Goal: Transaction & Acquisition: Book appointment/travel/reservation

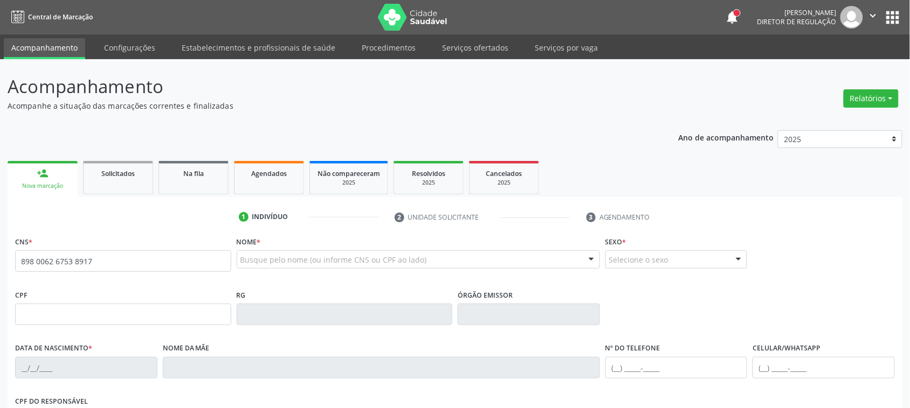
type input "898 0062 6753 8917"
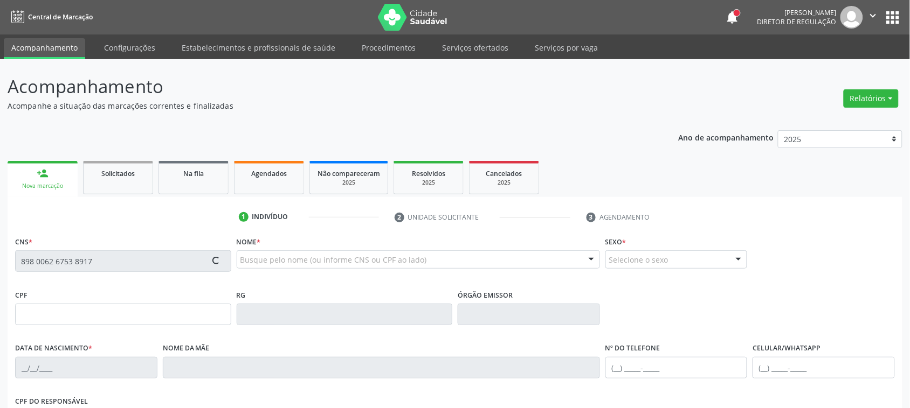
type input "179.328.444-01"
type input "[DATE]"
type input "[PERSON_NAME]"
type input "[PHONE_NUMBER]"
type input "095.385.234-23"
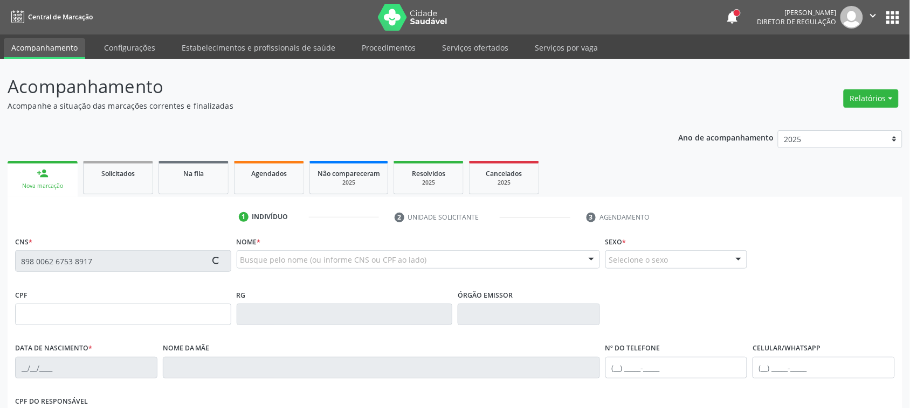
type input "7"
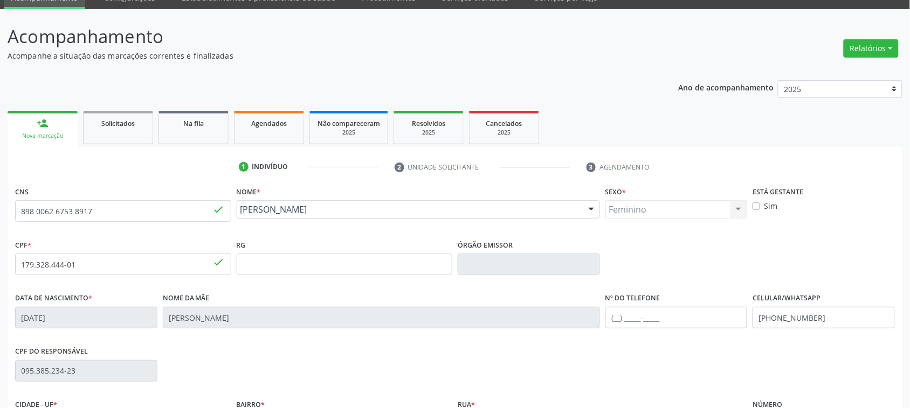
scroll to position [176, 0]
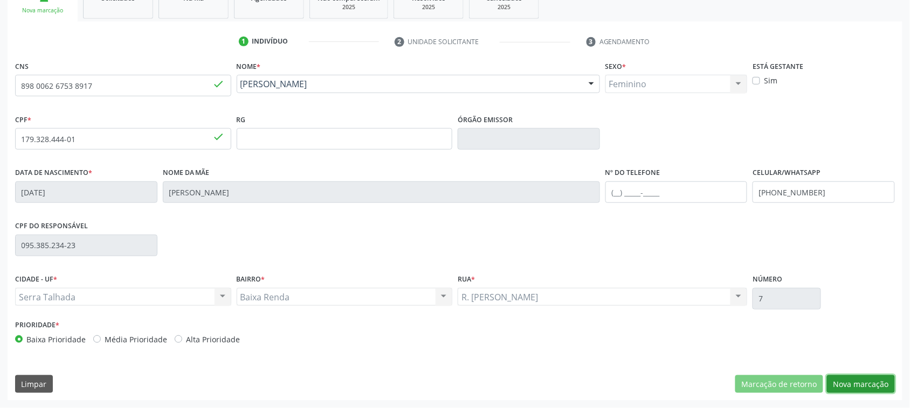
click at [870, 383] on button "Nova marcação" at bounding box center [861, 385] width 68 height 18
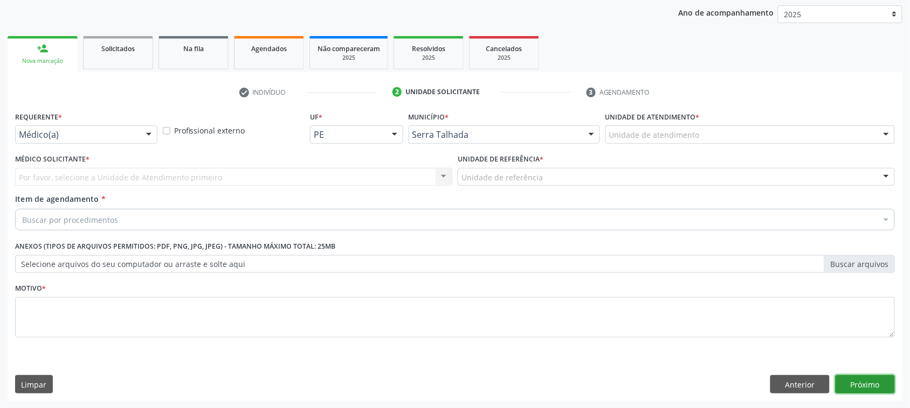
click at [870, 383] on button "Próximo" at bounding box center [864, 385] width 59 height 18
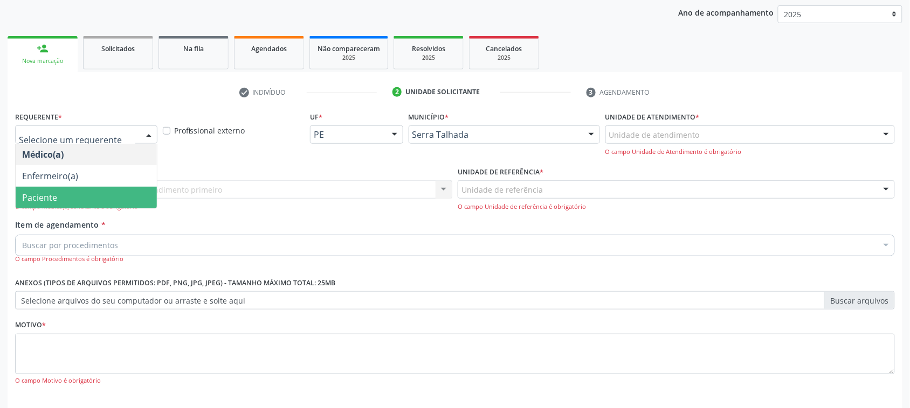
click at [74, 195] on span "Paciente" at bounding box center [86, 198] width 141 height 22
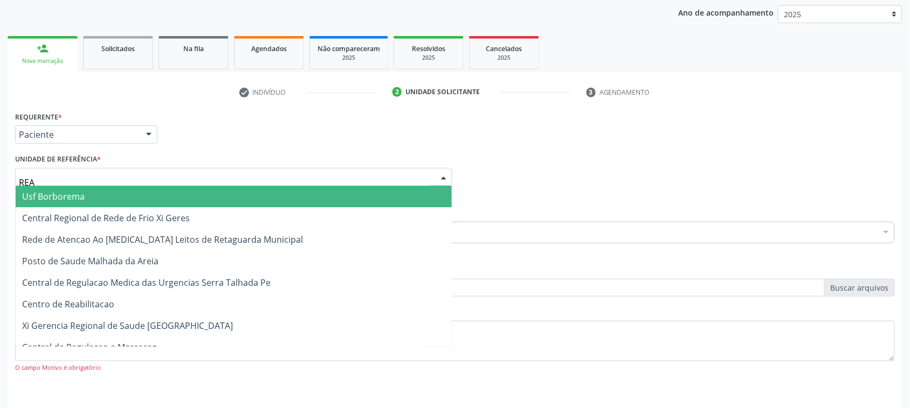
type input "REAB"
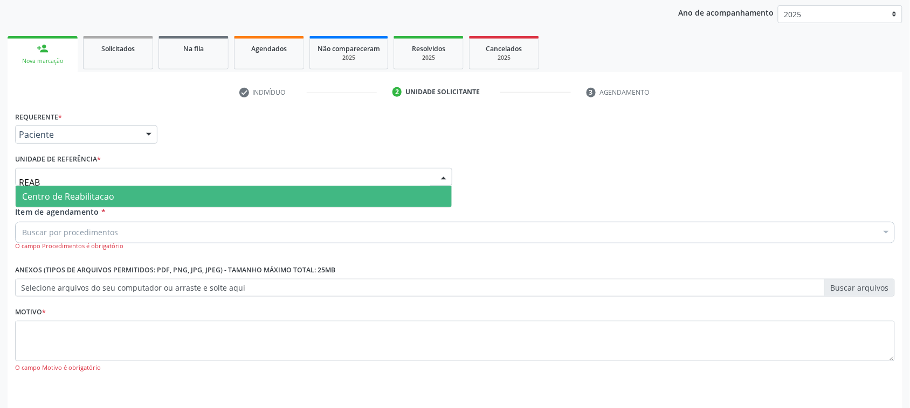
click at [128, 190] on span "Centro de Reabilitacao" at bounding box center [234, 197] width 436 height 22
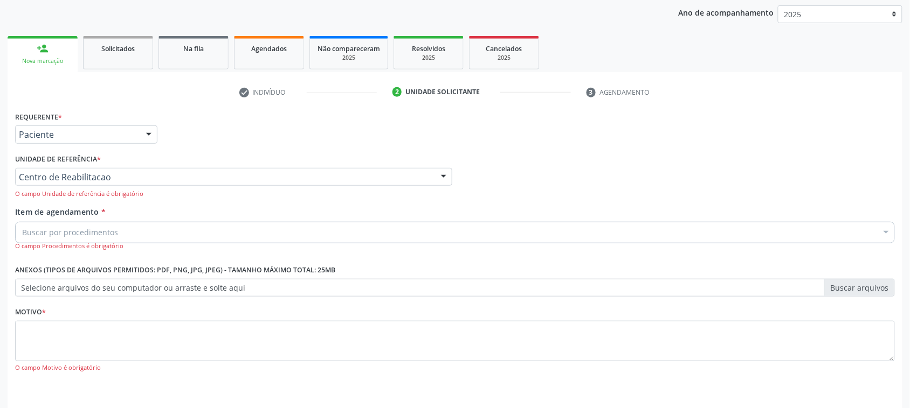
click at [117, 225] on div "Buscar por procedimentos" at bounding box center [454, 233] width 879 height 22
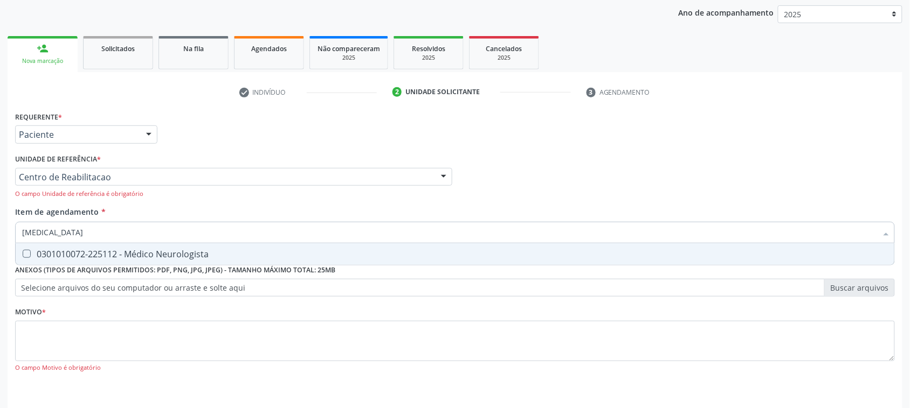
type input "NEUROLOGISTA"
click at [189, 253] on div "0301010072-225112 - Médico Neurologista" at bounding box center [454, 254] width 865 height 9
checkbox Neurologista "true"
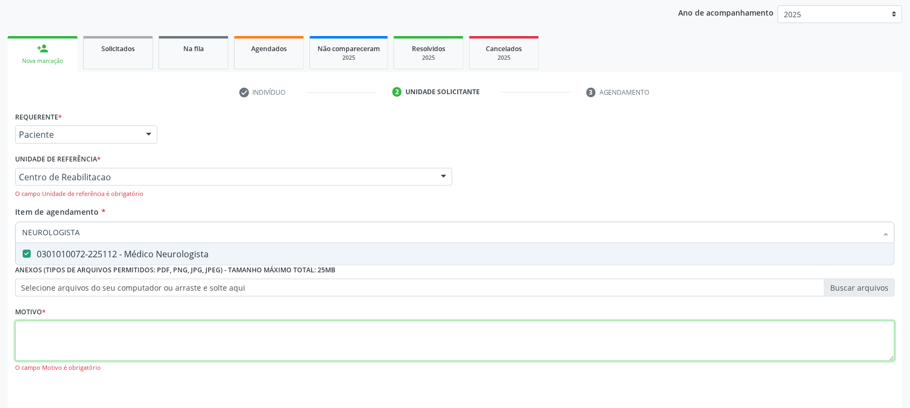
click at [93, 322] on div "Requerente * Paciente Médico(a) Enfermeiro(a) Paciente Nenhum resultado encontr…" at bounding box center [454, 248] width 879 height 279
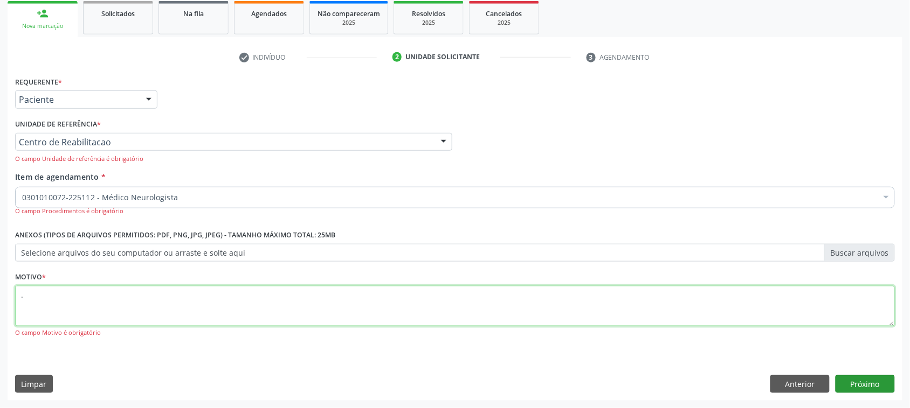
type textarea "."
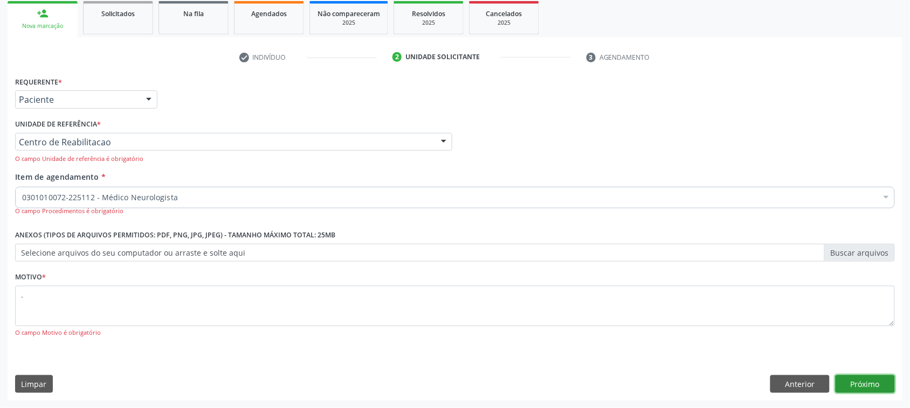
click at [869, 379] on button "Próximo" at bounding box center [864, 385] width 59 height 18
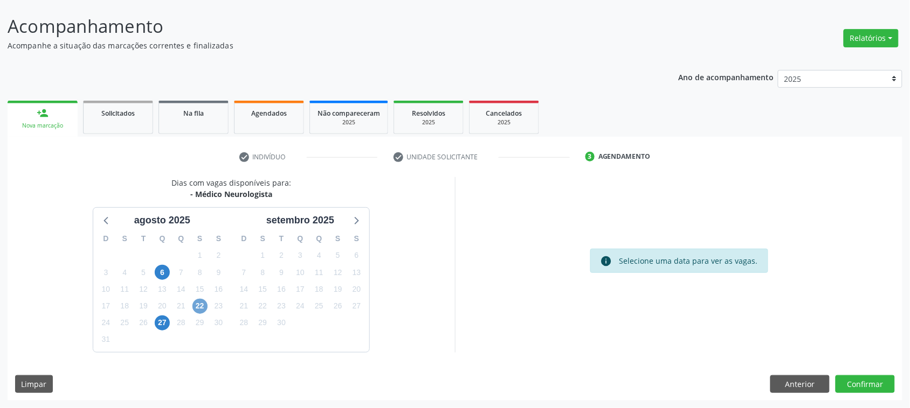
click at [202, 306] on span "22" at bounding box center [199, 306] width 15 height 15
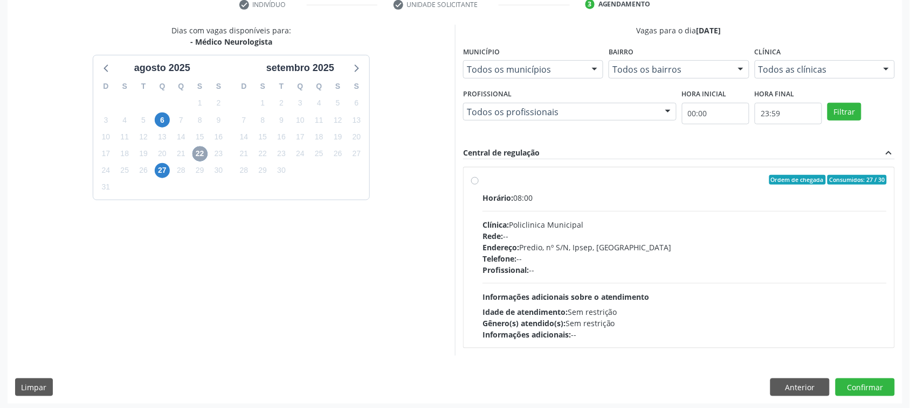
scroll to position [216, 0]
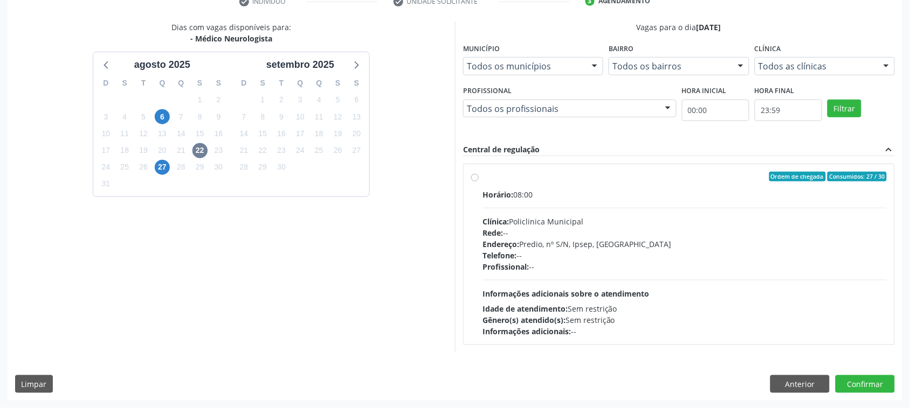
click at [626, 217] on div "Clínica: Policlinica Municipal" at bounding box center [684, 221] width 404 height 11
click at [478, 182] on input "Ordem de chegada Consumidos: 27 / 30 Horário: 08:00 Clínica: Policlinica Munici…" at bounding box center [475, 177] width 8 height 10
radio input "true"
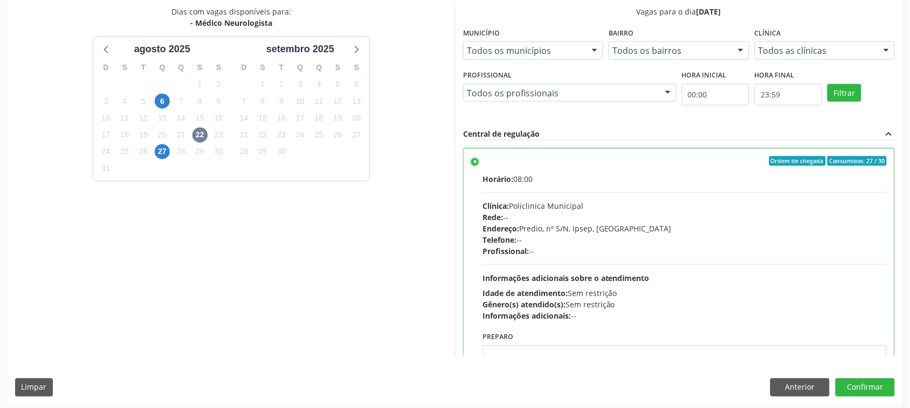
scroll to position [235, 0]
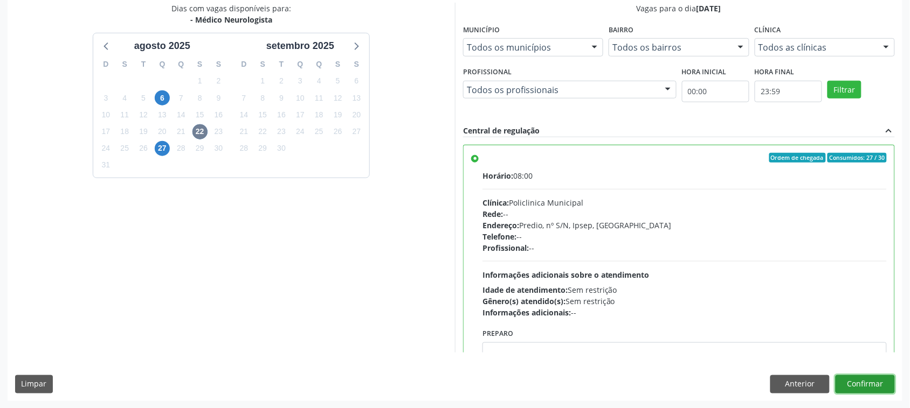
click at [879, 391] on button "Confirmar" at bounding box center [864, 385] width 59 height 18
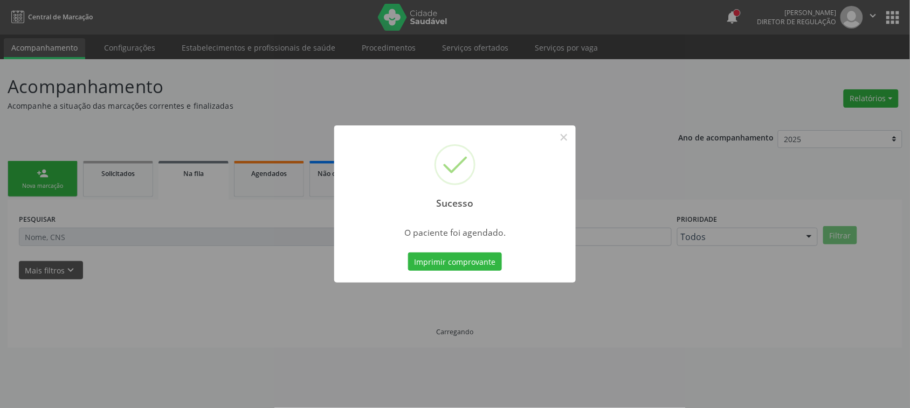
scroll to position [0, 0]
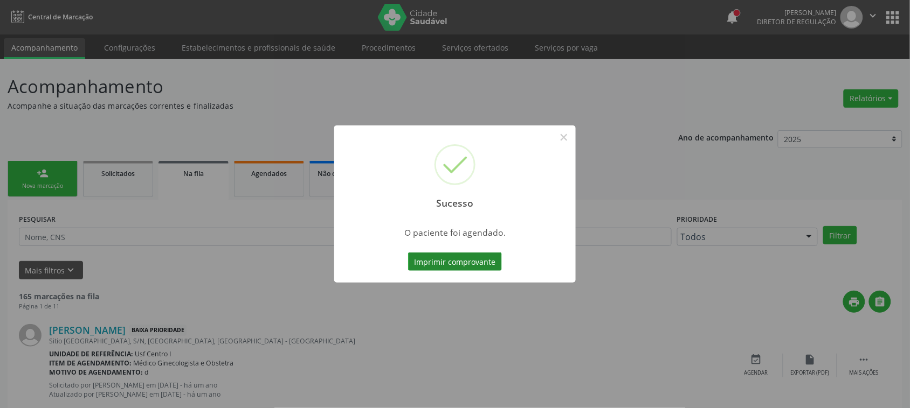
click at [461, 265] on button "Imprimir comprovante" at bounding box center [455, 262] width 94 height 18
